Goal: Task Accomplishment & Management: Complete application form

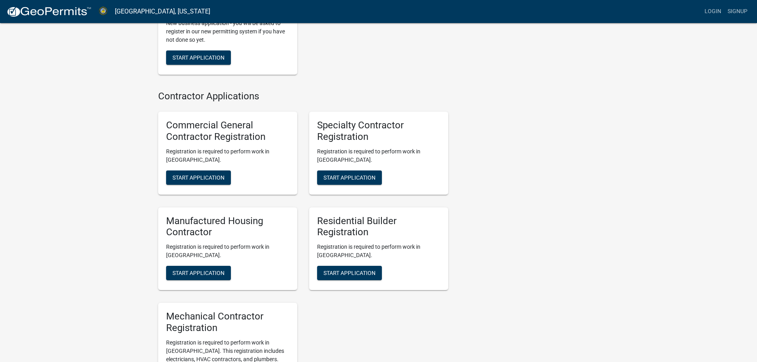
scroll to position [368, 0]
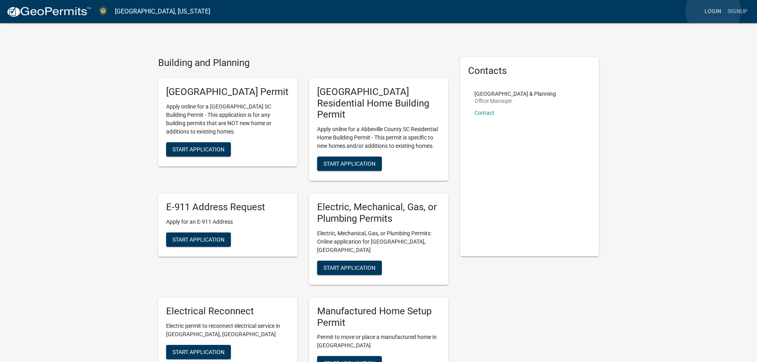
click at [714, 11] on link "Login" at bounding box center [713, 11] width 23 height 15
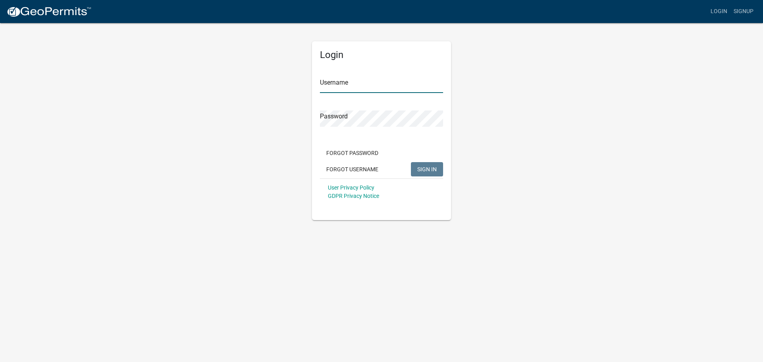
click at [354, 87] on input "Username" at bounding box center [381, 85] width 123 height 16
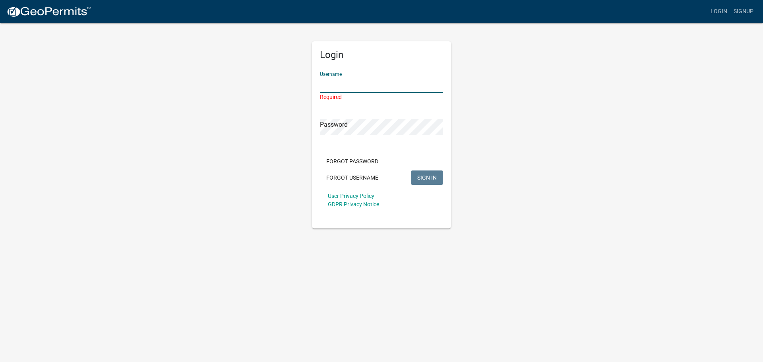
paste input "ESDsolar"
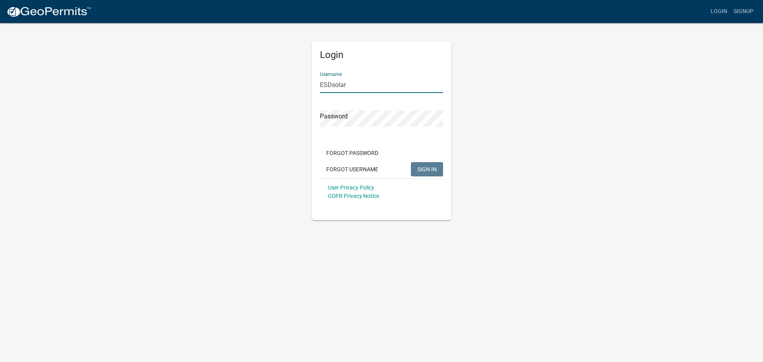
type input "ESDsolar"
click at [434, 169] on span "SIGN IN" at bounding box center [427, 169] width 19 height 6
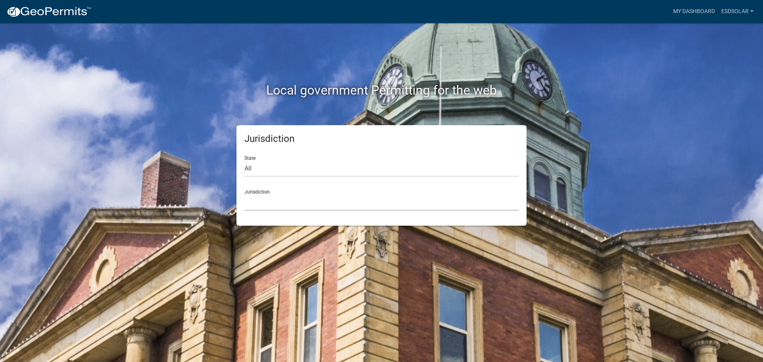
click at [251, 201] on select "[GEOGRAPHIC_DATA], [US_STATE] City of [GEOGRAPHIC_DATA], [US_STATE] [GEOGRAPHIC…" at bounding box center [382, 202] width 274 height 16
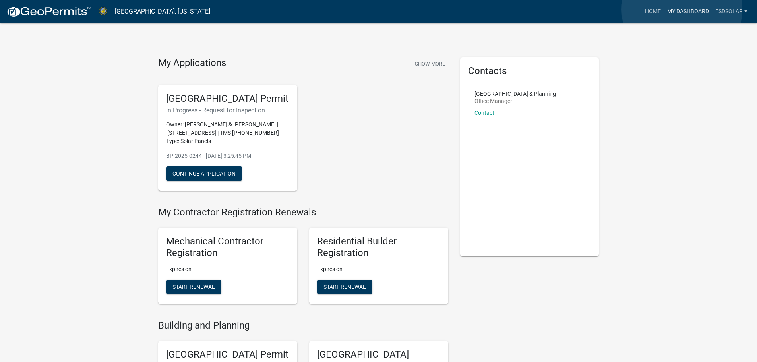
click at [682, 10] on link "My Dashboard" at bounding box center [688, 11] width 48 height 15
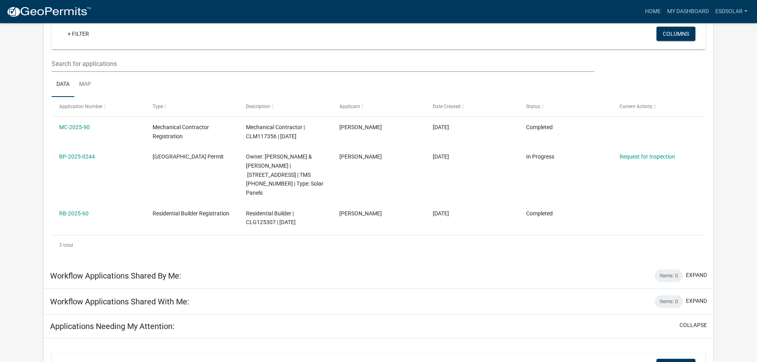
scroll to position [66, 0]
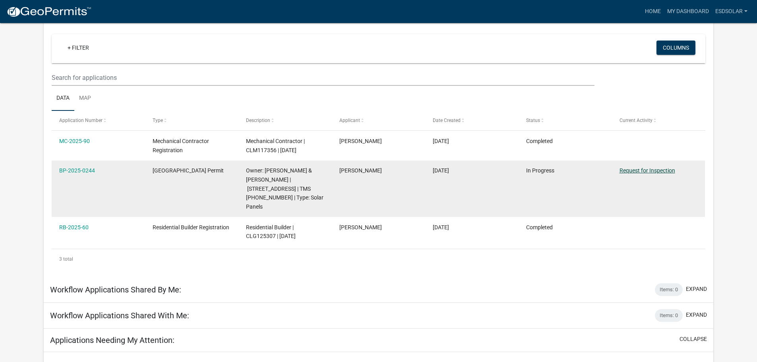
click at [655, 169] on link "Request for Inspection" at bounding box center [648, 170] width 56 height 6
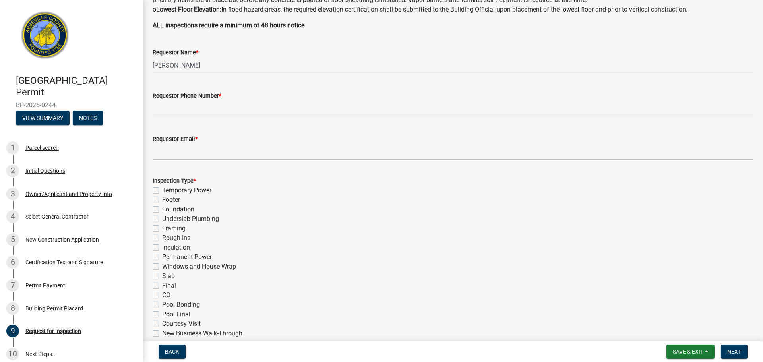
scroll to position [159, 0]
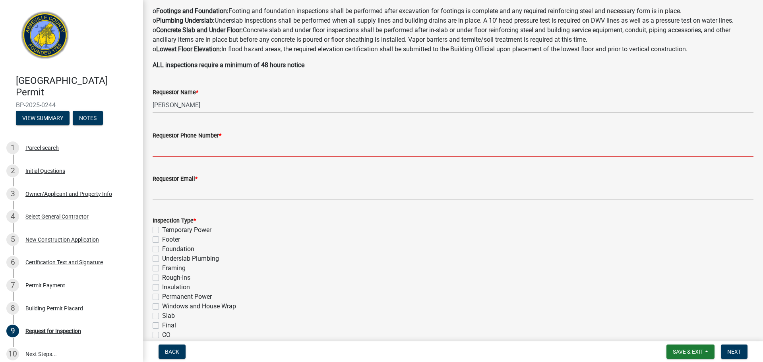
click at [220, 146] on input "Requestor Phone Number *" at bounding box center [453, 148] width 601 height 16
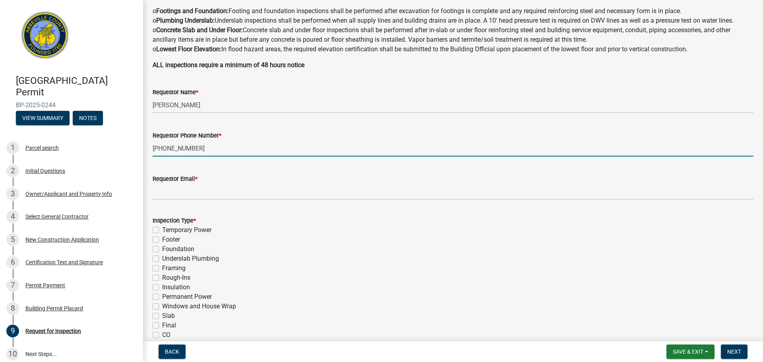
type input "[PHONE_NUMBER]"
drag, startPoint x: 184, startPoint y: 200, endPoint x: 182, endPoint y: 195, distance: 5.9
click at [184, 200] on wm-data-entity-input "Requestor Email *" at bounding box center [453, 184] width 601 height 43
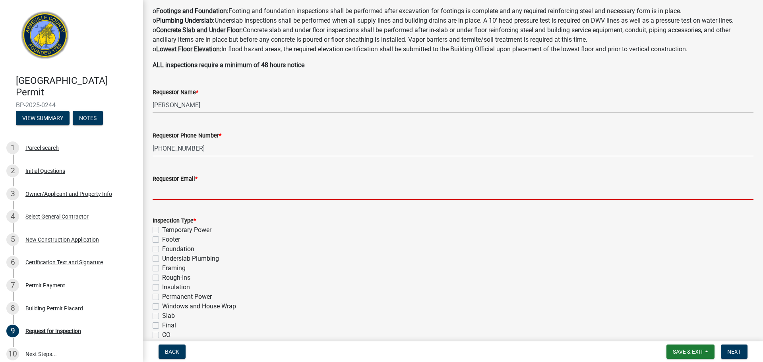
click at [182, 191] on input "Requestor Email *" at bounding box center [453, 192] width 601 height 16
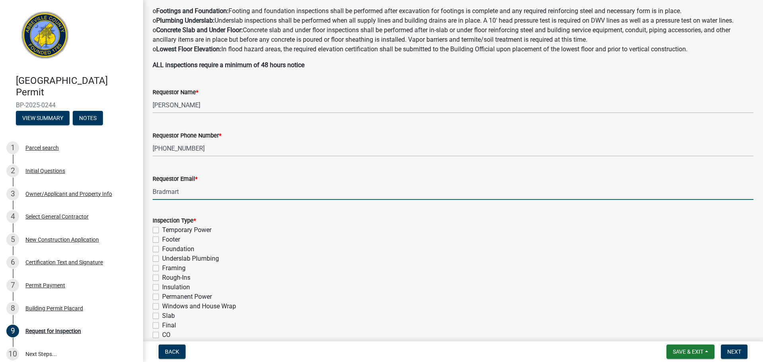
type input "Bradmart"
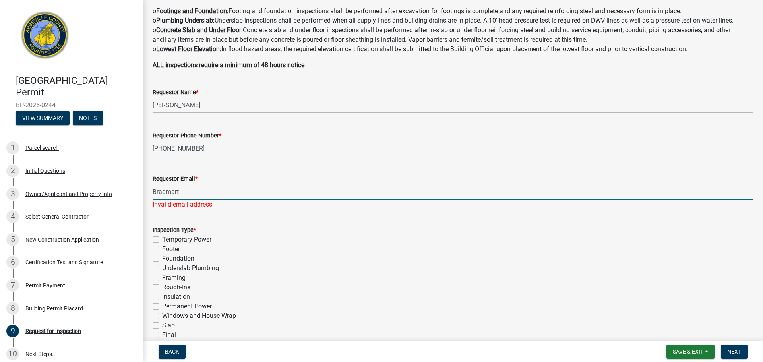
click at [181, 193] on input "Bradmart" at bounding box center [453, 192] width 601 height 16
click at [171, 192] on input "Bradmart" at bounding box center [453, 192] width 601 height 16
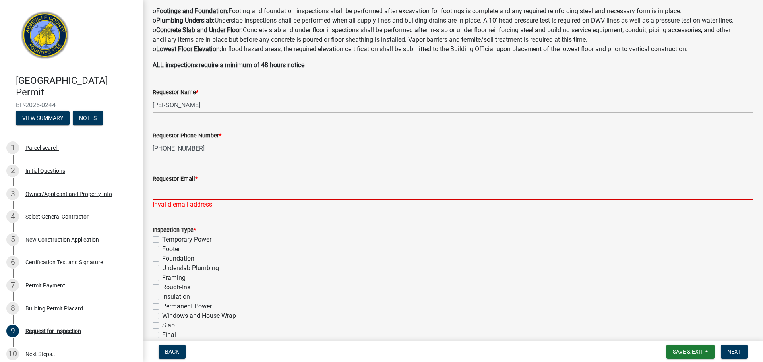
paste input "[PERSON_NAME][EMAIL_ADDRESS][PERSON_NAME][DOMAIN_NAME]"
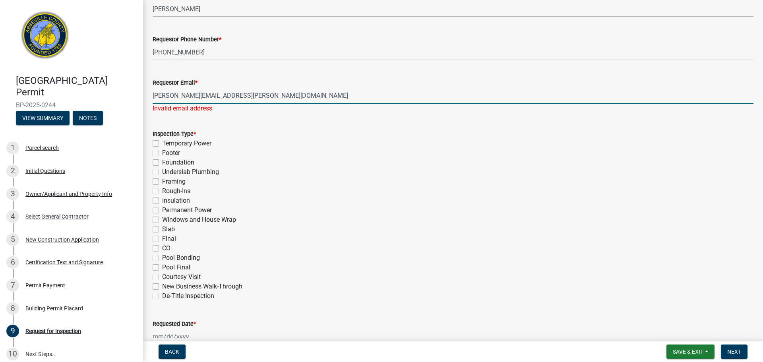
scroll to position [318, 0]
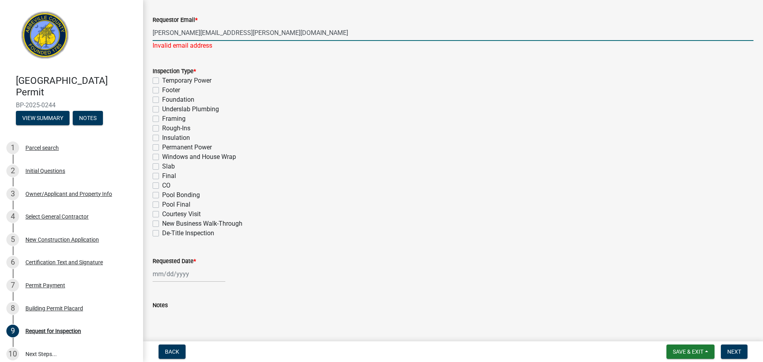
type input "[PERSON_NAME][EMAIL_ADDRESS][PERSON_NAME][DOMAIN_NAME]"
click at [162, 173] on label "Final" at bounding box center [169, 176] width 14 height 10
click at [162, 173] on input "Final" at bounding box center [164, 173] width 5 height 5
checkbox input "true"
checkbox input "false"
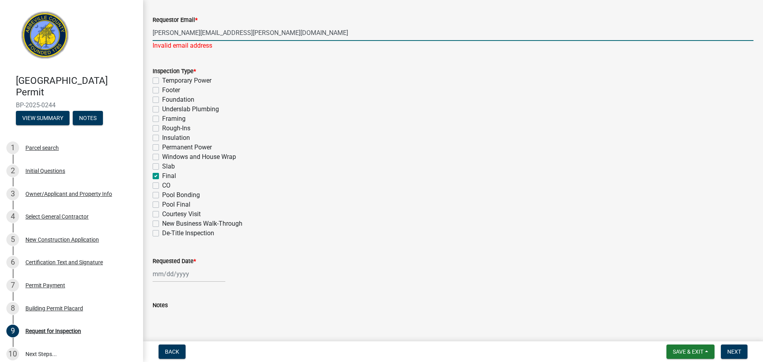
checkbox input "false"
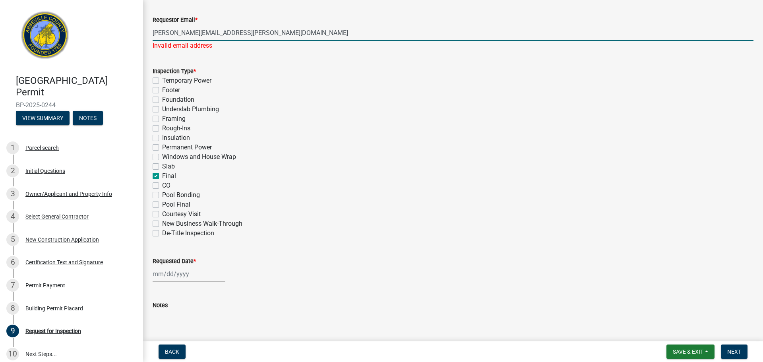
checkbox input "false"
checkbox input "true"
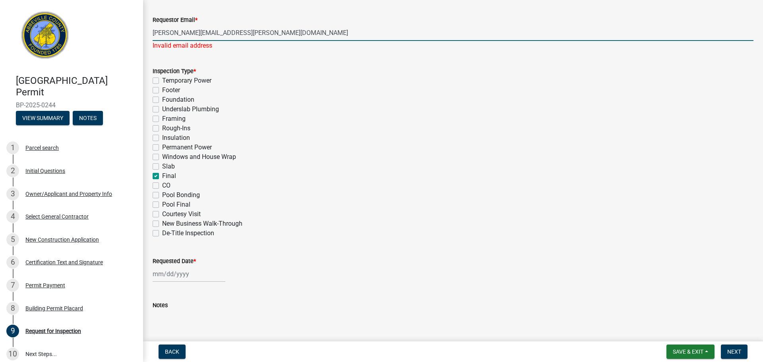
checkbox input "false"
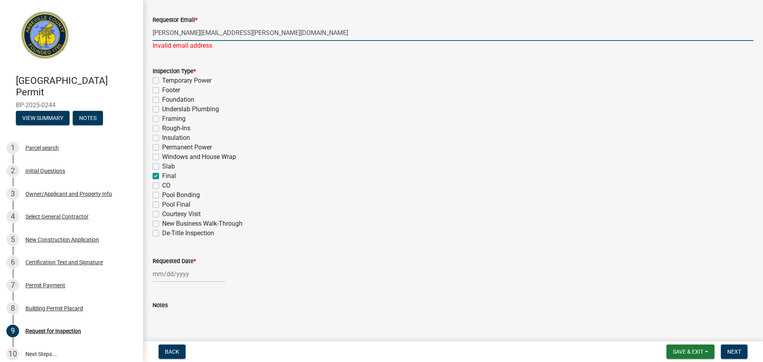
checkbox input "false"
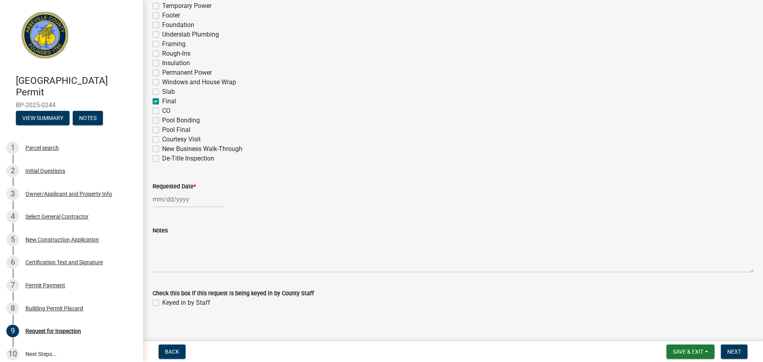
scroll to position [398, 0]
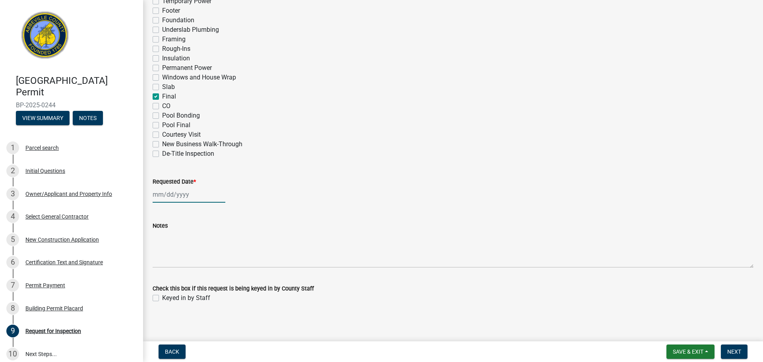
click at [161, 195] on div at bounding box center [189, 194] width 73 height 16
select select "8"
select select "2025"
click at [160, 275] on div "18" at bounding box center [160, 275] width 13 height 13
type input "[DATE]"
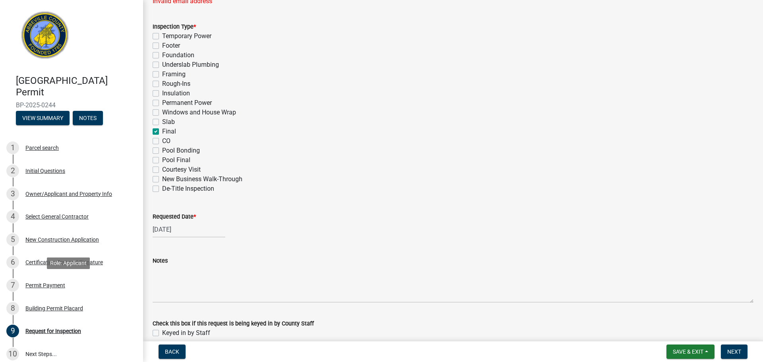
scroll to position [361, 0]
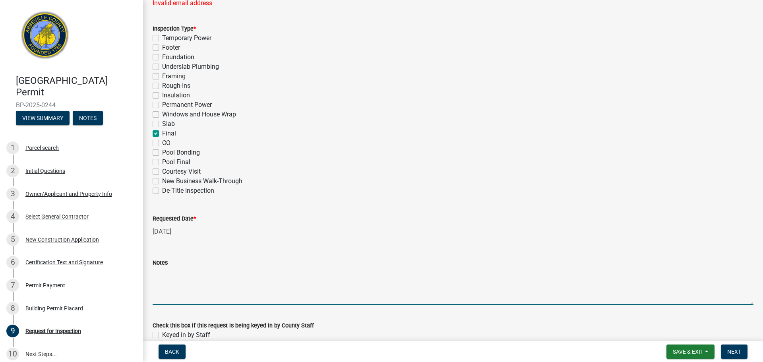
click at [165, 298] on textarea "Notes" at bounding box center [453, 286] width 601 height 37
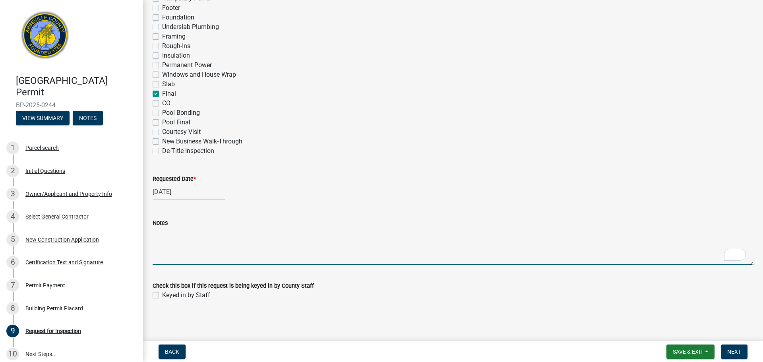
scroll to position [400, 0]
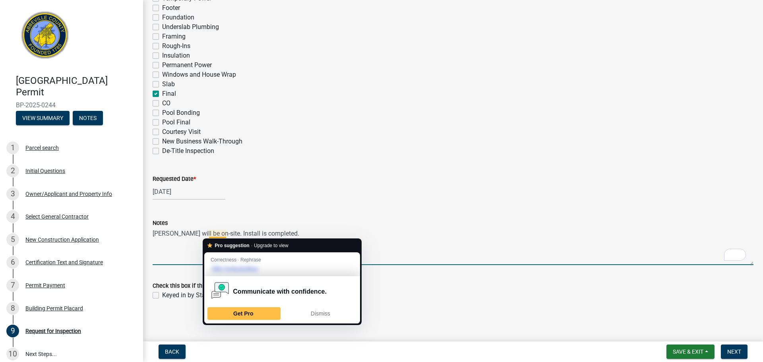
click at [226, 233] on textarea "[PERSON_NAME] will be on-site. Install is completed." at bounding box center [453, 246] width 601 height 37
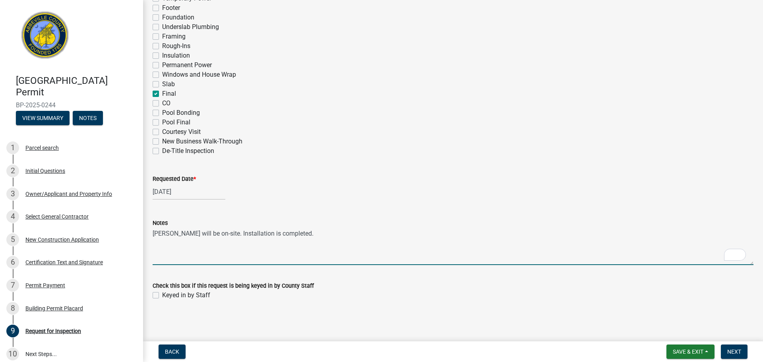
click at [289, 231] on textarea "[PERSON_NAME] will be on-site. Installation is completed." at bounding box center [453, 246] width 601 height 37
type textarea "[PERSON_NAME] will be on-site. Installation is completed."
click at [742, 352] on button "Next" at bounding box center [734, 352] width 27 height 14
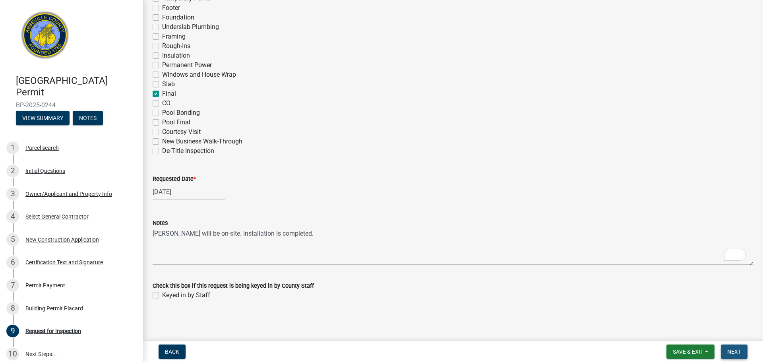
click at [734, 353] on span "Next" at bounding box center [735, 352] width 14 height 6
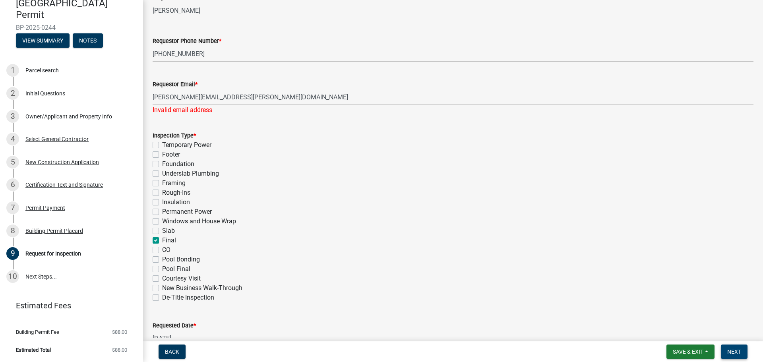
scroll to position [202, 0]
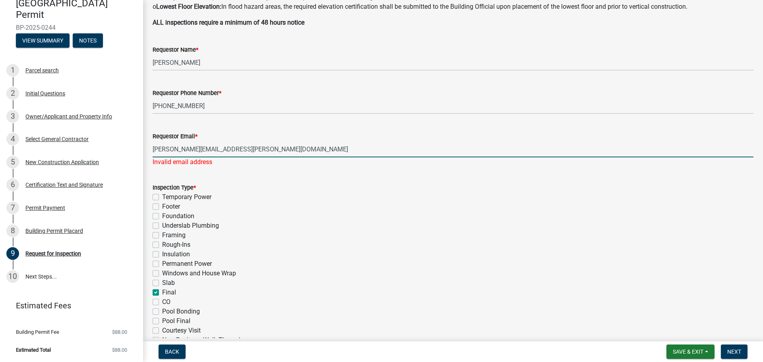
click at [252, 149] on input "[PERSON_NAME][EMAIL_ADDRESS][PERSON_NAME][DOMAIN_NAME]" at bounding box center [453, 149] width 601 height 16
click at [276, 149] on input "[PERSON_NAME][EMAIL_ADDRESS][PERSON_NAME][DOMAIN_NAME]" at bounding box center [453, 149] width 601 height 16
drag, startPoint x: 268, startPoint y: 151, endPoint x: 148, endPoint y: 147, distance: 119.8
click at [148, 147] on div "Requestor Email * [PERSON_NAME][EMAIL_ADDRESS][PERSON_NAME][DOMAIN_NAME] Invali…" at bounding box center [453, 143] width 613 height 47
type input "[PERSON_NAME][EMAIL_ADDRESS][PERSON_NAME][DOMAIN_NAME]"
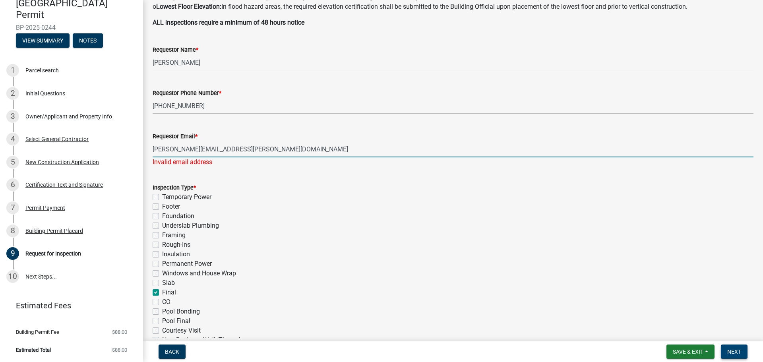
click at [746, 351] on button "Next" at bounding box center [734, 352] width 27 height 14
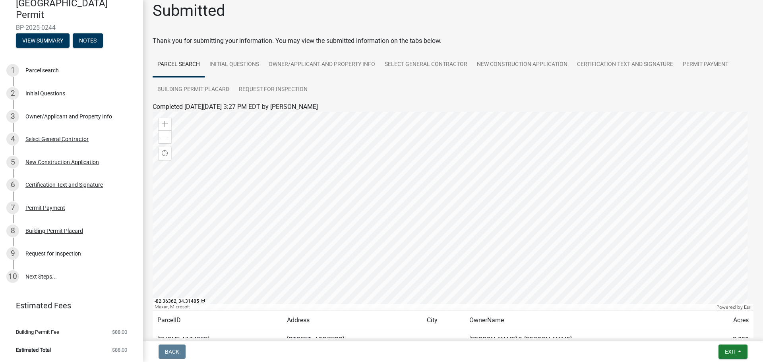
scroll to position [0, 0]
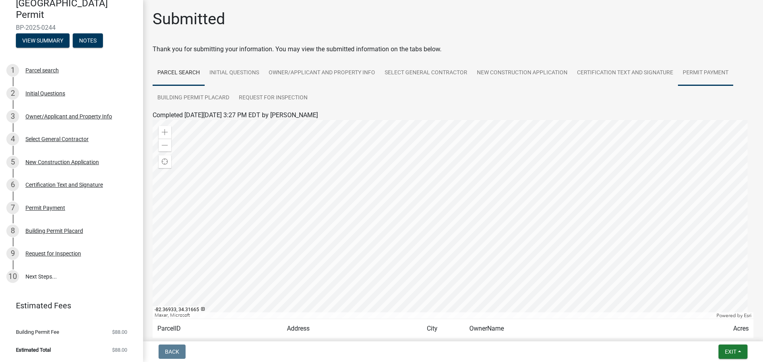
click at [711, 72] on link "Permit Payment" at bounding box center [705, 72] width 55 height 25
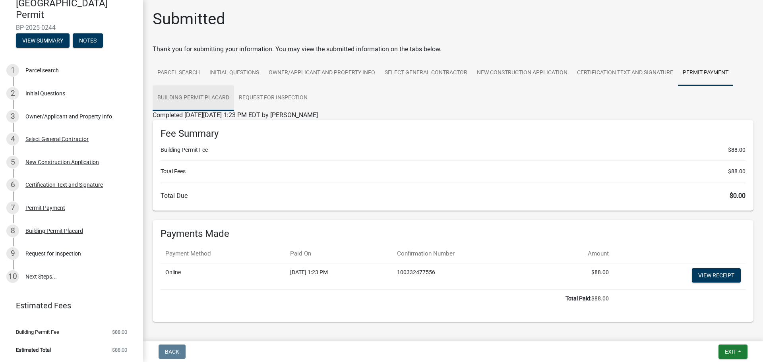
click at [191, 98] on link "Building Permit Placard" at bounding box center [194, 97] width 82 height 25
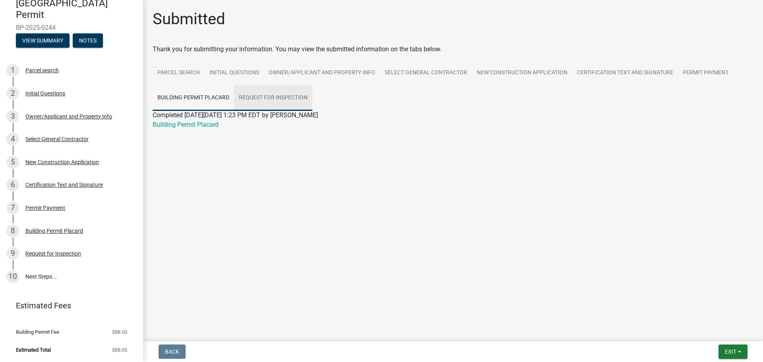
click at [257, 98] on link "Request for Inspection" at bounding box center [273, 97] width 78 height 25
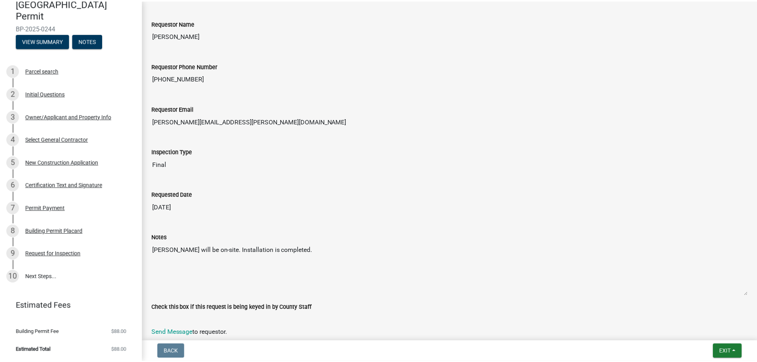
scroll to position [304, 0]
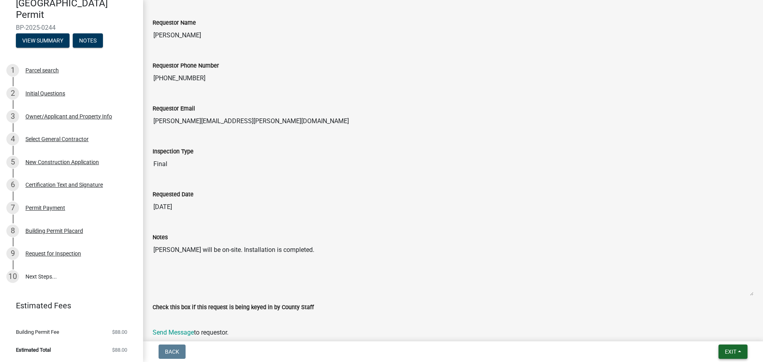
drag, startPoint x: 738, startPoint y: 350, endPoint x: 711, endPoint y: 354, distance: 28.1
click at [738, 351] on button "Exit" at bounding box center [733, 352] width 29 height 14
click at [709, 329] on button "Save & Exit" at bounding box center [716, 331] width 64 height 19
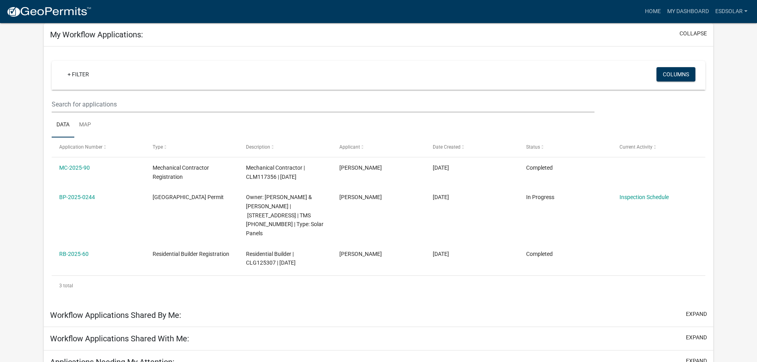
scroll to position [40, 0]
